Goal: Use online tool/utility: Use online tool/utility

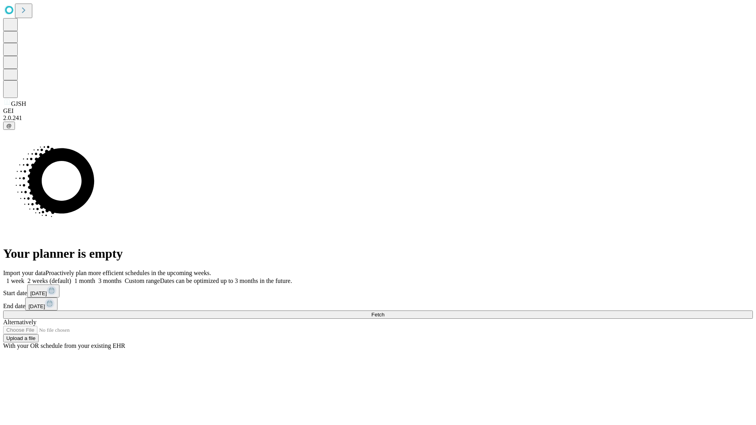
click at [384, 312] on span "Fetch" at bounding box center [377, 315] width 13 height 6
